Goal: Information Seeking & Learning: Learn about a topic

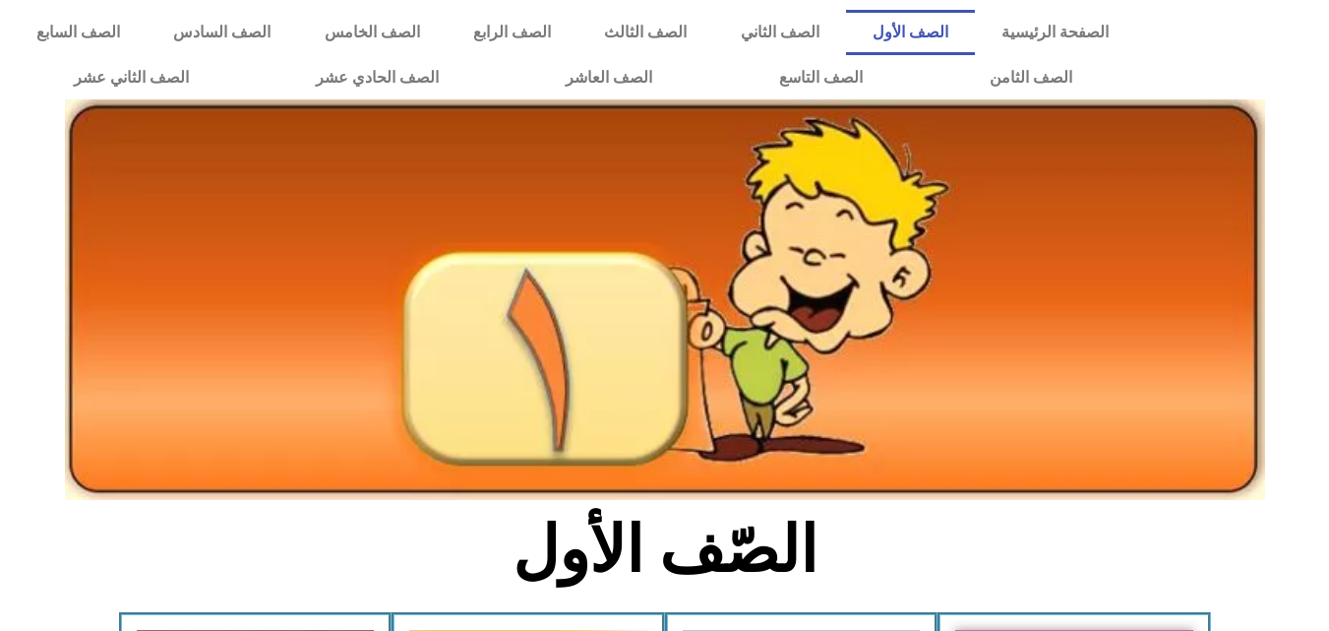
scroll to position [551, 0]
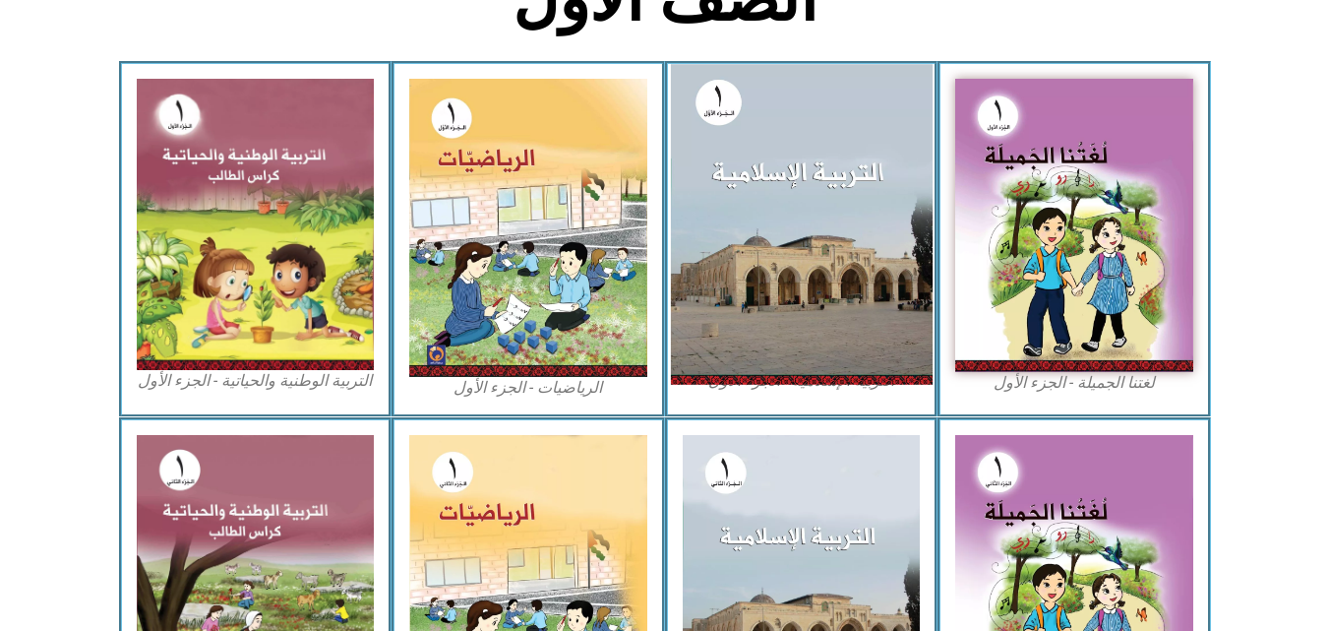
click at [767, 226] on img at bounding box center [801, 224] width 262 height 320
